Goal: Information Seeking & Learning: Learn about a topic

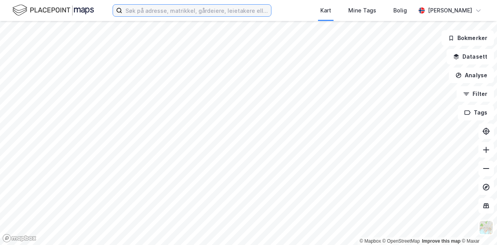
click at [152, 10] on input at bounding box center [196, 11] width 149 height 12
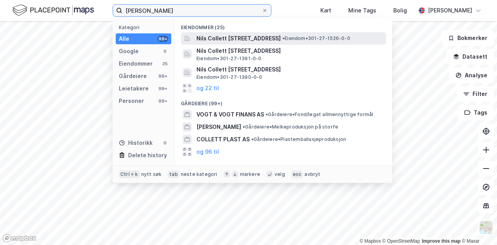
type input "[PERSON_NAME]"
click at [248, 37] on span "Nils Collett [STREET_ADDRESS]" at bounding box center [238, 38] width 84 height 9
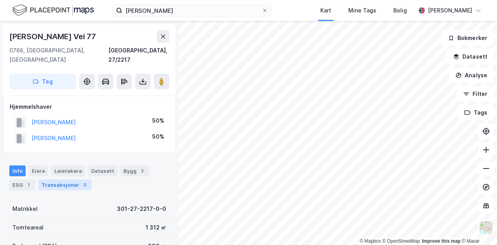
click at [60, 179] on div "Transaksjoner 3" at bounding box center [64, 184] width 53 height 11
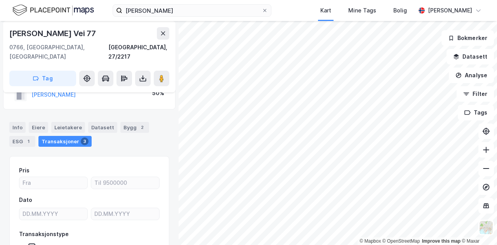
scroll to position [42, 0]
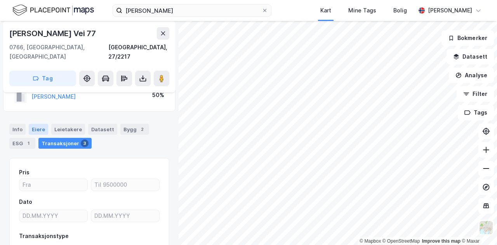
click at [38, 124] on div "Eiere" at bounding box center [38, 129] width 19 height 11
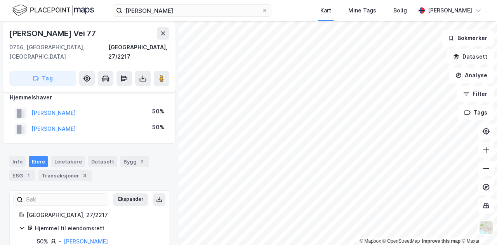
scroll to position [33, 0]
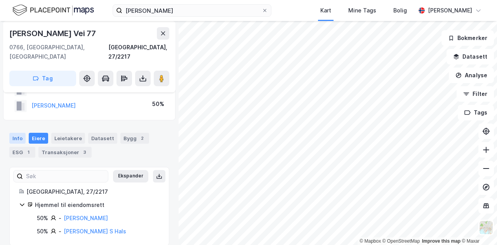
click at [16, 133] on div "Info" at bounding box center [17, 138] width 16 height 11
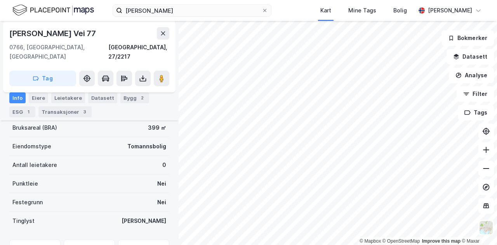
scroll to position [124, 0]
